Goal: Navigation & Orientation: Understand site structure

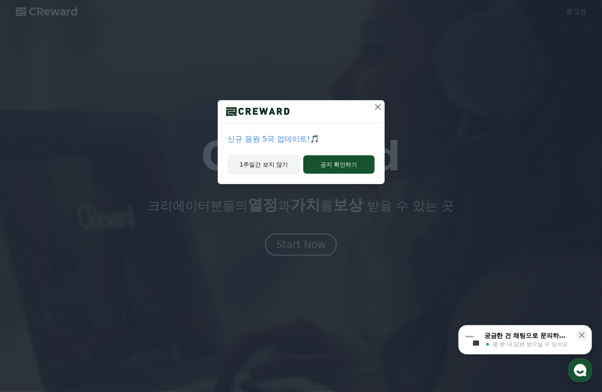
click at [265, 164] on button "1주일간 보지 않기" at bounding box center [264, 164] width 73 height 19
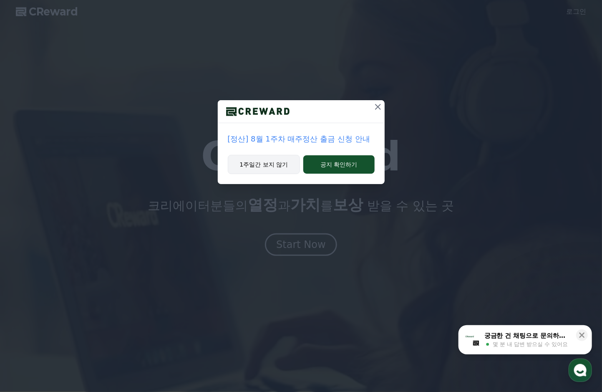
click at [257, 165] on button "1주일간 보지 않기" at bounding box center [264, 164] width 73 height 19
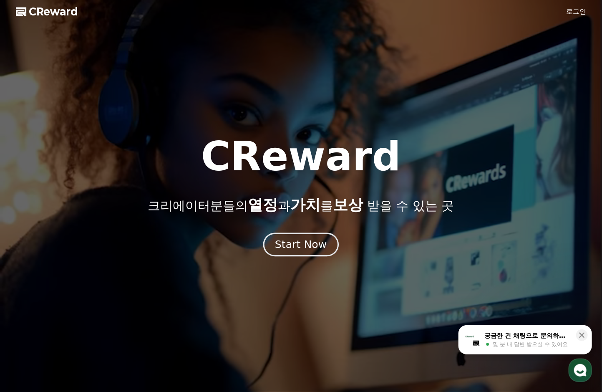
click at [306, 242] on div "Start Now" at bounding box center [301, 244] width 52 height 14
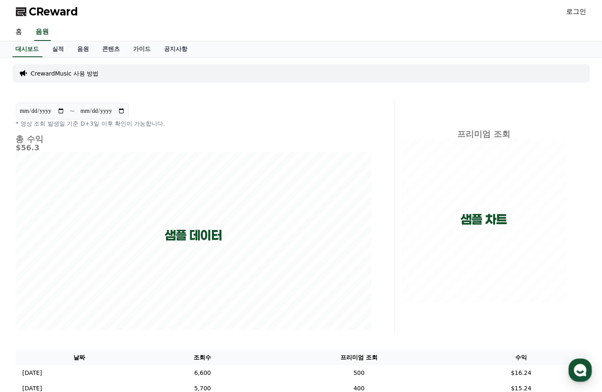
click at [20, 30] on link "홈" at bounding box center [19, 32] width 20 height 18
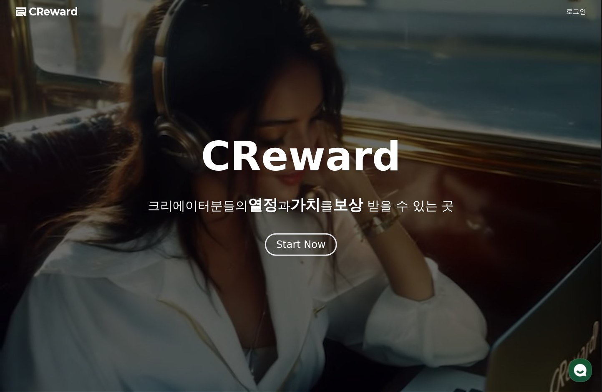
click at [39, 11] on span "CReward" at bounding box center [53, 11] width 49 height 13
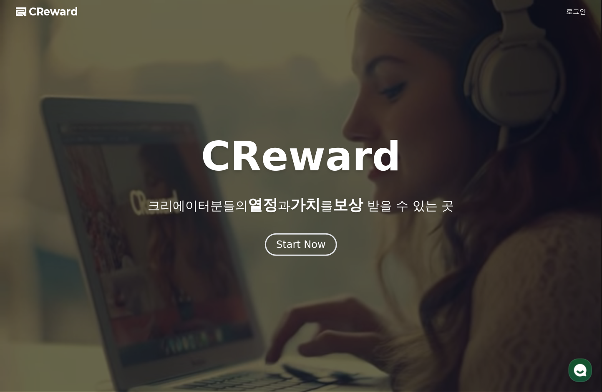
click at [20, 13] on polygon at bounding box center [21, 12] width 10 height 9
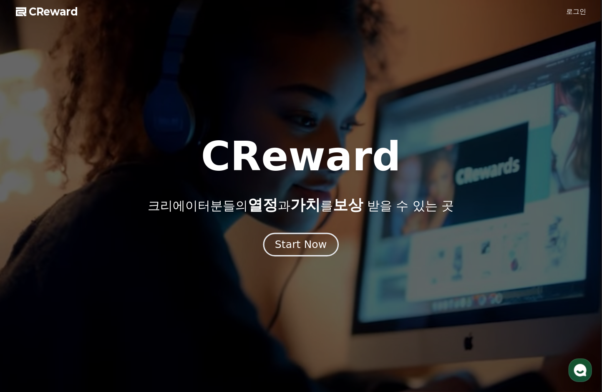
click at [287, 249] on div "Start Now" at bounding box center [301, 244] width 52 height 14
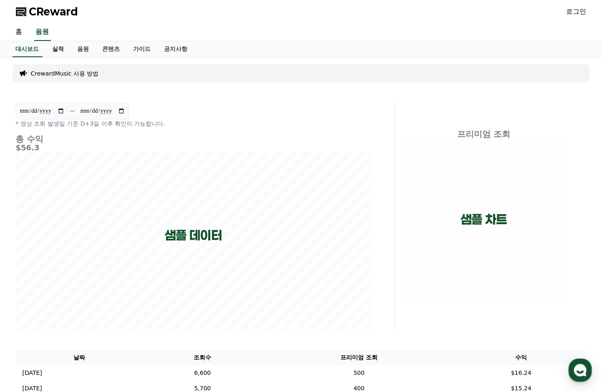
click at [57, 47] on link "실적" at bounding box center [58, 49] width 25 height 16
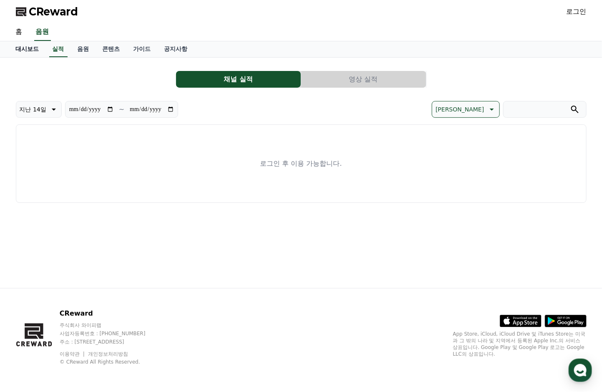
click at [28, 47] on link "대시보드" at bounding box center [27, 49] width 37 height 16
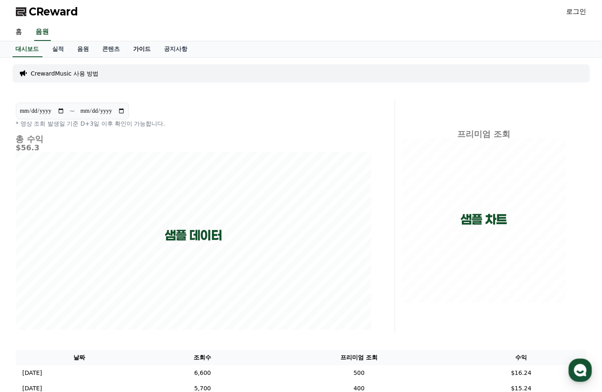
click at [145, 51] on link "가이드" at bounding box center [142, 49] width 31 height 16
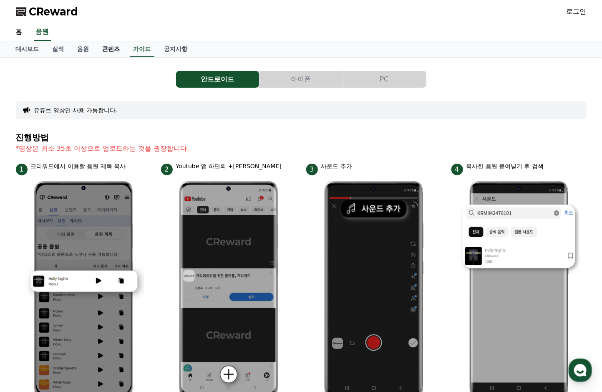
click at [111, 51] on link "콘텐츠" at bounding box center [111, 49] width 31 height 16
